Goal: Task Accomplishment & Management: Complete application form

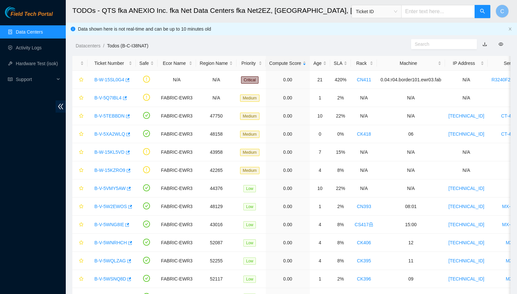
click at [36, 29] on link "Data Centers" at bounding box center [29, 31] width 27 height 5
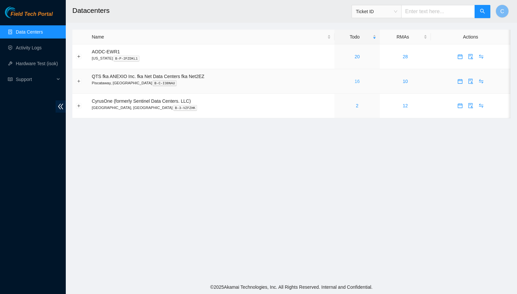
click at [360, 82] on link "16" at bounding box center [357, 81] width 5 height 5
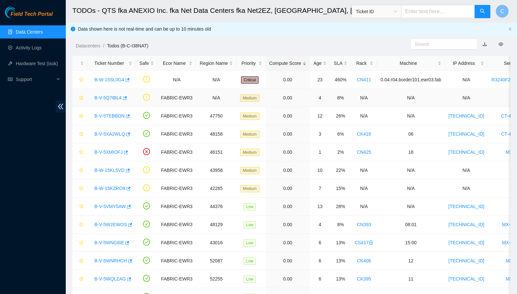
click at [113, 96] on link "B-V-5Q7IBL4" at bounding box center [107, 97] width 27 height 5
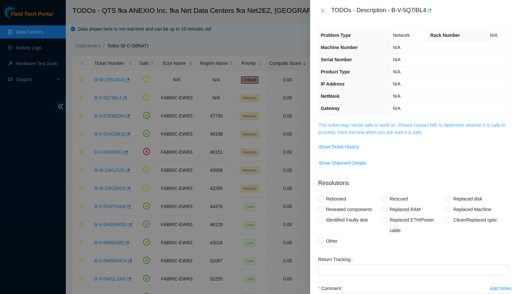
click at [374, 131] on link "This ticket may not be safe to work on. Please contact NIE to determine whether…" at bounding box center [411, 128] width 187 height 13
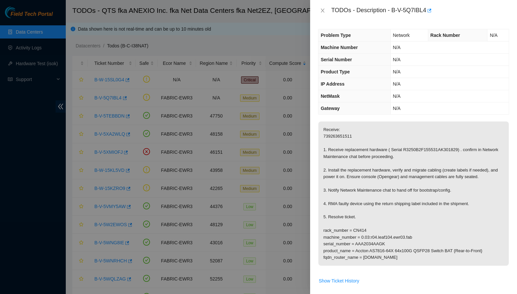
drag, startPoint x: 323, startPoint y: 12, endPoint x: 317, endPoint y: 15, distance: 7.1
click at [323, 12] on icon "close" at bounding box center [322, 10] width 5 height 5
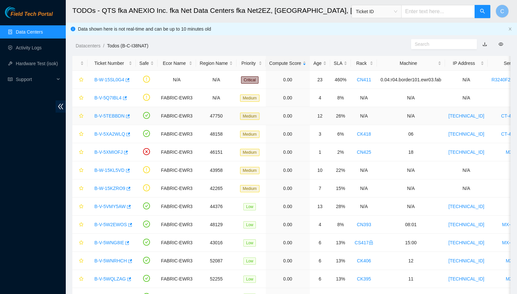
click at [112, 115] on link "B-V-5TEBBDN" at bounding box center [109, 115] width 30 height 5
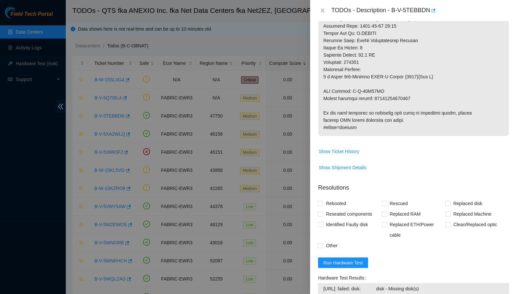
scroll to position [404, 0]
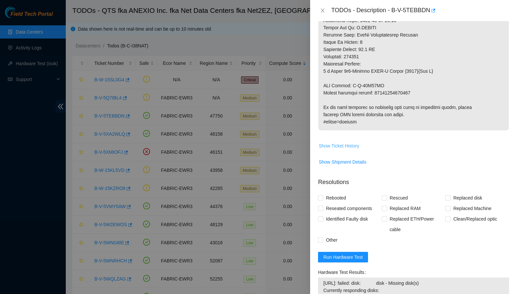
click at [352, 149] on span "Show Ticket History" at bounding box center [339, 145] width 40 height 7
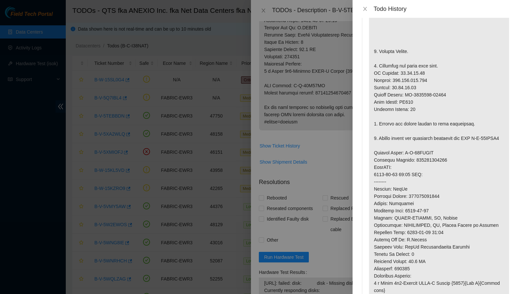
scroll to position [946, 0]
click at [364, 10] on icon "close" at bounding box center [365, 8] width 5 height 5
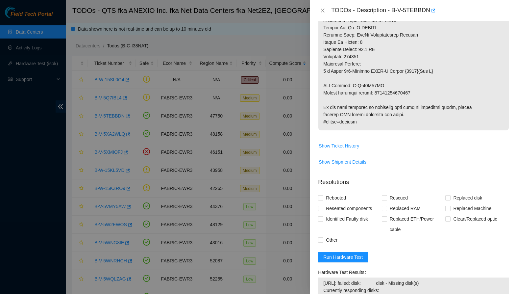
drag, startPoint x: 323, startPoint y: 11, endPoint x: 312, endPoint y: 18, distance: 13.3
click at [323, 11] on icon "close" at bounding box center [322, 10] width 5 height 5
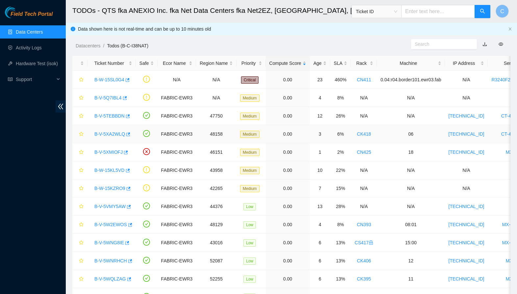
click at [101, 134] on link "B-V-5XA2WLQ" at bounding box center [109, 133] width 31 height 5
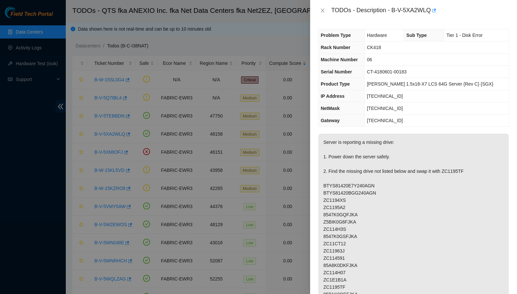
scroll to position [0, 0]
click at [321, 9] on icon "close" at bounding box center [323, 11] width 4 height 4
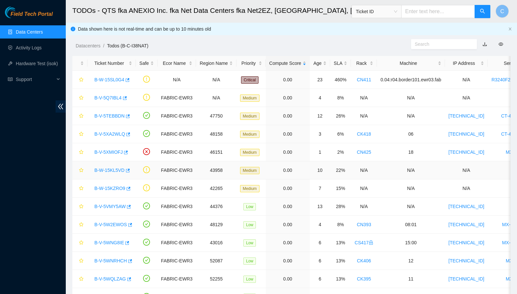
drag, startPoint x: 113, startPoint y: 169, endPoint x: 117, endPoint y: 170, distance: 4.7
click at [113, 169] on link "B-W-15KL5VD" at bounding box center [109, 169] width 30 height 5
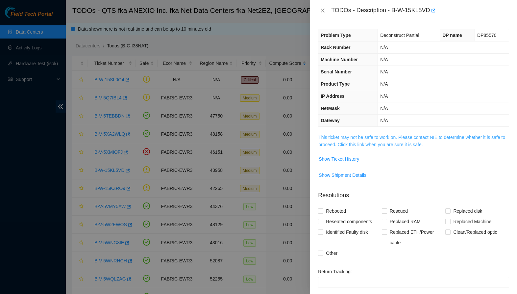
click at [402, 144] on link "This ticket may not be safe to work on. Please contact NIE to determine whether…" at bounding box center [411, 141] width 187 height 13
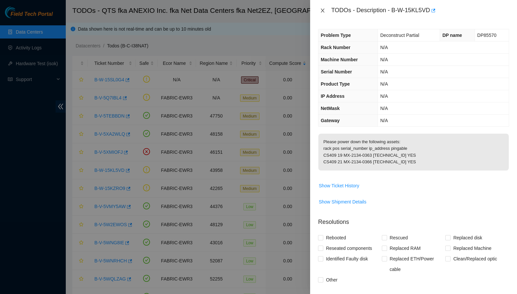
click at [322, 10] on icon "close" at bounding box center [322, 10] width 5 height 5
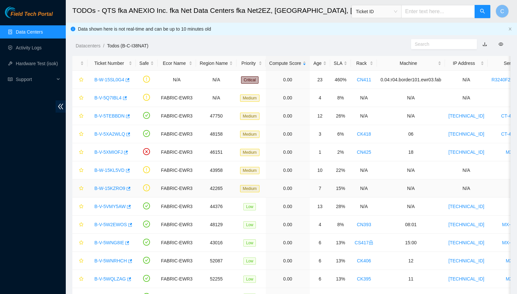
click at [113, 191] on div "B-W-15KZRO9" at bounding box center [111, 188] width 41 height 11
click at [118, 190] on link "B-W-15KZRO9" at bounding box center [109, 188] width 31 height 5
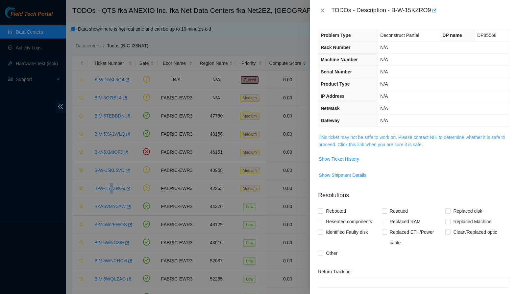
click at [413, 139] on link "This ticket may not be safe to work on. Please contact NIE to determine whether…" at bounding box center [411, 141] width 187 height 13
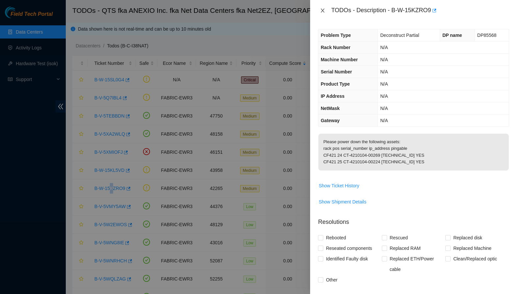
click at [324, 11] on icon "close" at bounding box center [322, 10] width 5 height 5
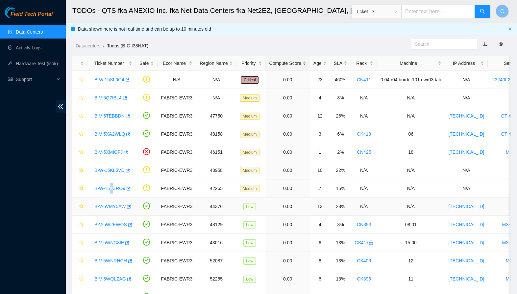
click at [114, 207] on link "B-V-5VMY5AW" at bounding box center [109, 206] width 31 height 5
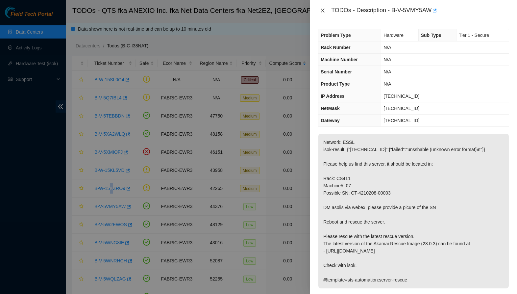
click at [325, 12] on icon "close" at bounding box center [322, 10] width 5 height 5
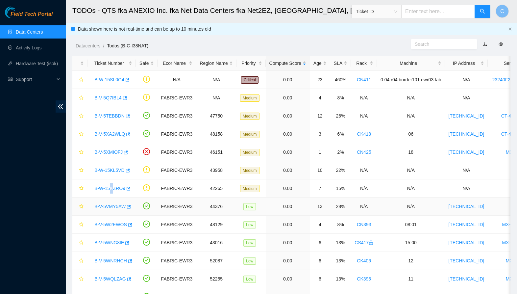
click at [112, 206] on link "B-V-5VMY5AW" at bounding box center [109, 206] width 31 height 5
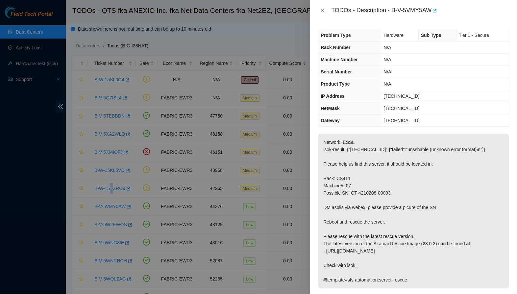
drag, startPoint x: 323, startPoint y: 12, endPoint x: 320, endPoint y: 15, distance: 4.9
click at [323, 12] on icon "close" at bounding box center [322, 10] width 5 height 5
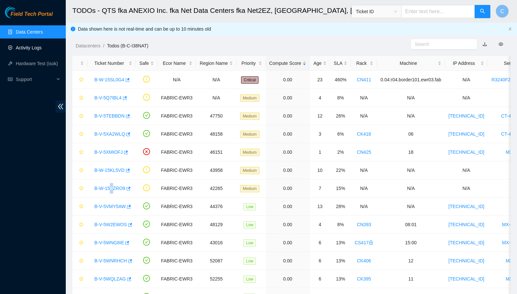
scroll to position [0, 0]
click at [40, 31] on link "Data Centers" at bounding box center [29, 31] width 27 height 5
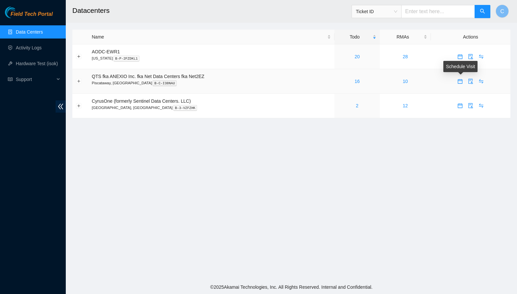
click at [462, 83] on icon "calendar" at bounding box center [460, 81] width 5 height 5
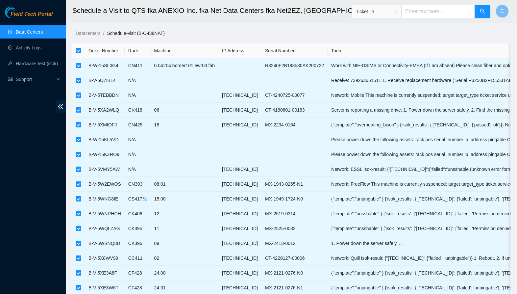
click at [76, 48] on input "checkbox" at bounding box center [78, 50] width 5 height 5
checkbox input "false"
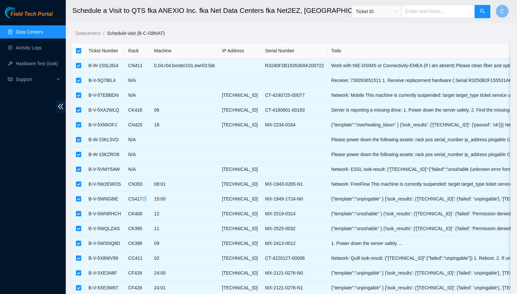
checkbox input "false"
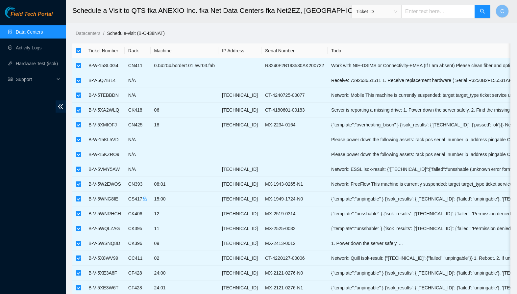
checkbox input "false"
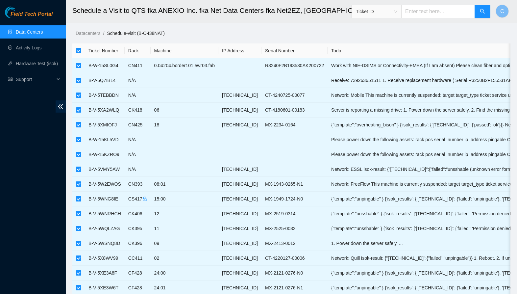
checkbox input "false"
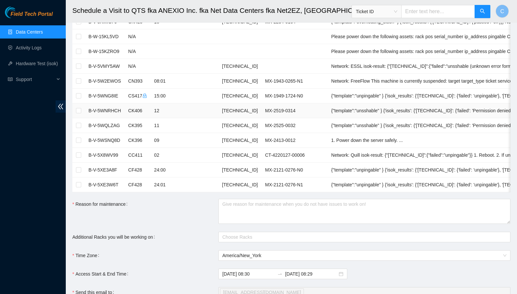
scroll to position [103, 0]
click at [80, 96] on input "checkbox" at bounding box center [78, 95] width 5 height 5
checkbox input "true"
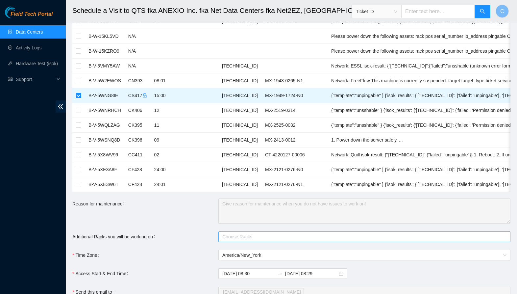
click at [255, 240] on div at bounding box center [361, 237] width 282 height 8
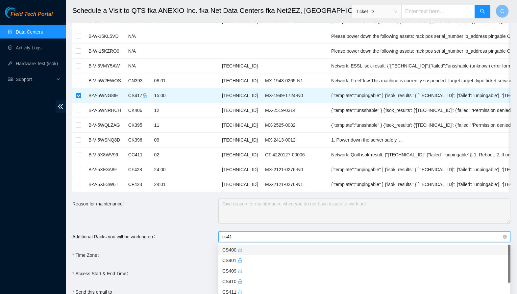
type input "cs411"
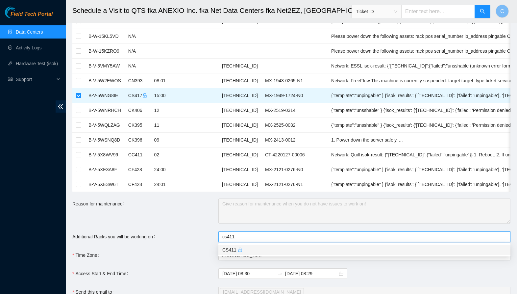
click at [253, 249] on div "CS411" at bounding box center [364, 249] width 284 height 7
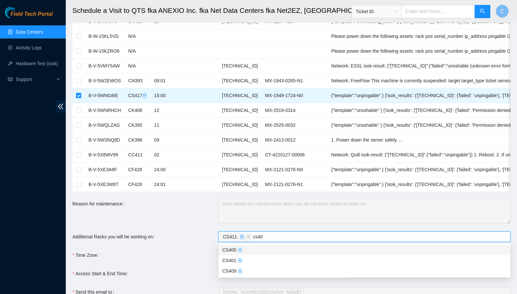
type input "cs409"
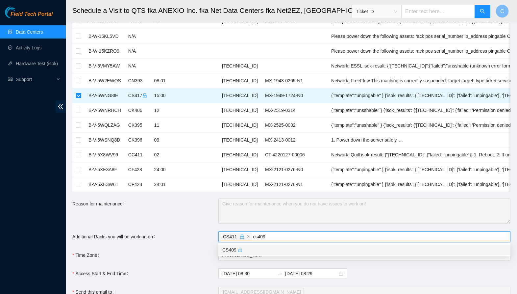
click at [294, 252] on div "CS409" at bounding box center [364, 249] width 284 height 7
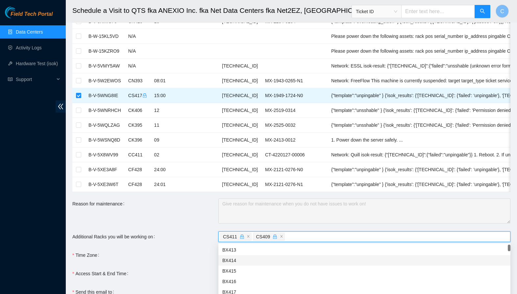
click at [182, 245] on form "Ticket Number Rack Machine IP Address Serial Number Todo B-W-15SL0G4 CN411 0.04…" at bounding box center [291, 169] width 438 height 458
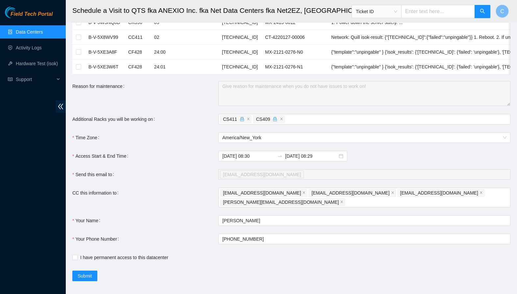
scroll to position [220, 0]
click at [78, 254] on span "I have permanent access to this datacenter" at bounding box center [124, 257] width 93 height 7
click at [77, 255] on input "I have permanent access to this datacenter" at bounding box center [74, 257] width 5 height 5
checkbox input "true"
click at [93, 271] on button "Submit" at bounding box center [84, 276] width 25 height 11
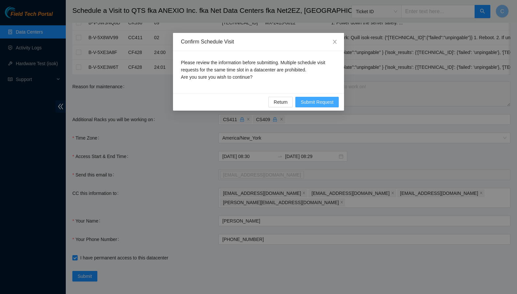
click at [321, 99] on span "Submit Request" at bounding box center [317, 101] width 33 height 7
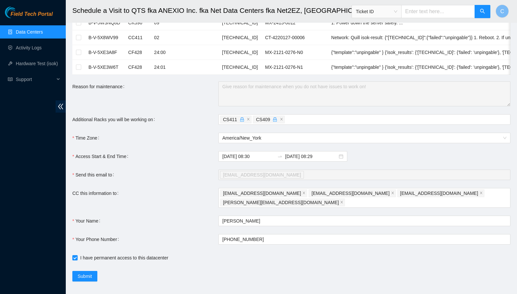
type input "2025-10-06 08:31"
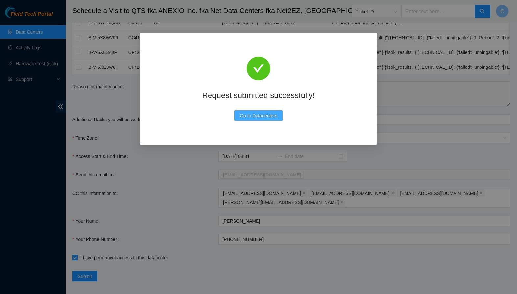
click at [246, 112] on span "Go to Datacenters" at bounding box center [259, 115] width 38 height 7
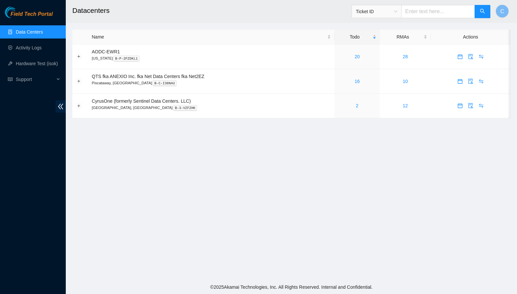
click at [169, 144] on main "Datacenters Ticket ID C Name Todo RMAs Actions AODC-EWR1 [US_STATE] B-P-2FZDKL1…" at bounding box center [291, 140] width 451 height 280
